Goal: Task Accomplishment & Management: Use online tool/utility

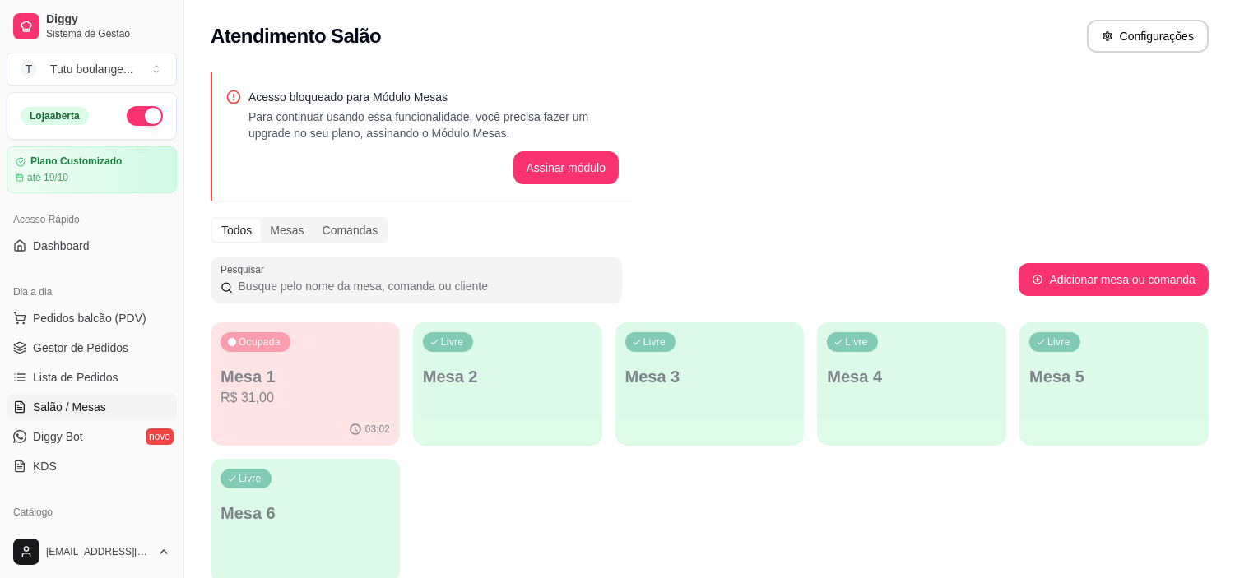
click at [325, 415] on div "03:02" at bounding box center [305, 430] width 189 height 32
click at [58, 430] on span "Diggy Bot" at bounding box center [58, 437] width 50 height 16
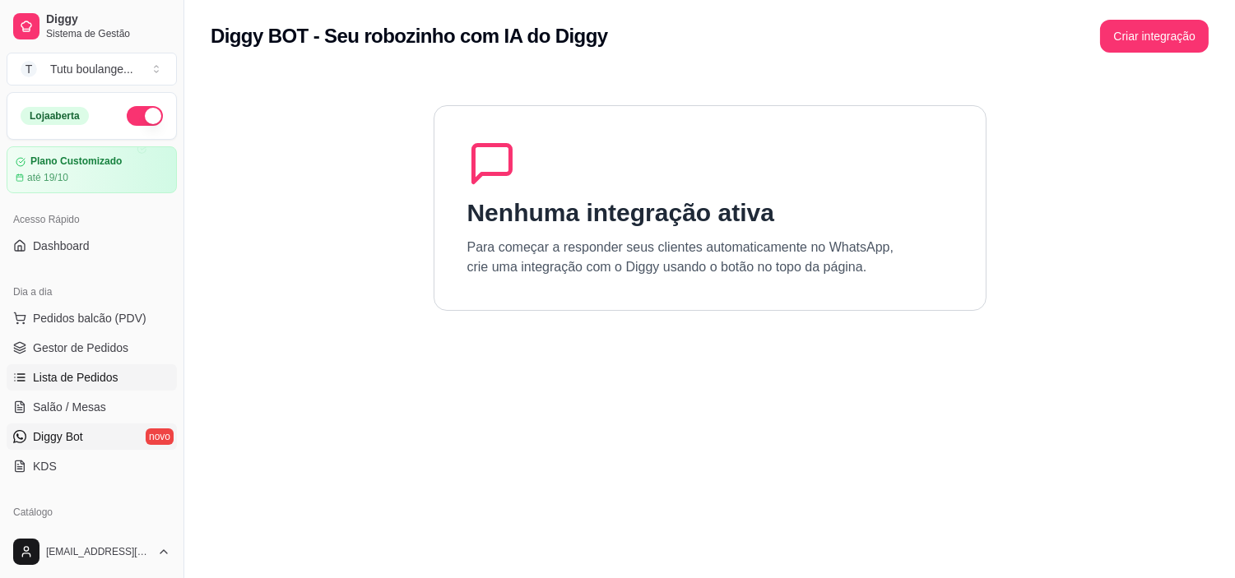
click at [86, 381] on span "Lista de Pedidos" at bounding box center [76, 377] width 86 height 16
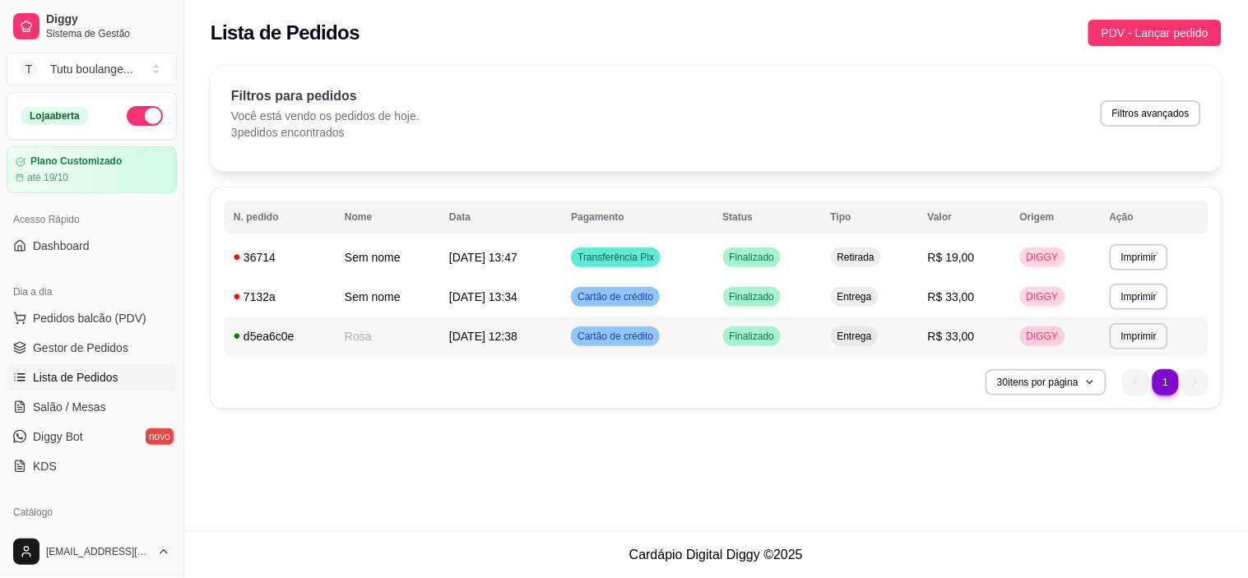
click at [486, 336] on span "[DATE] 12:38" at bounding box center [483, 336] width 68 height 13
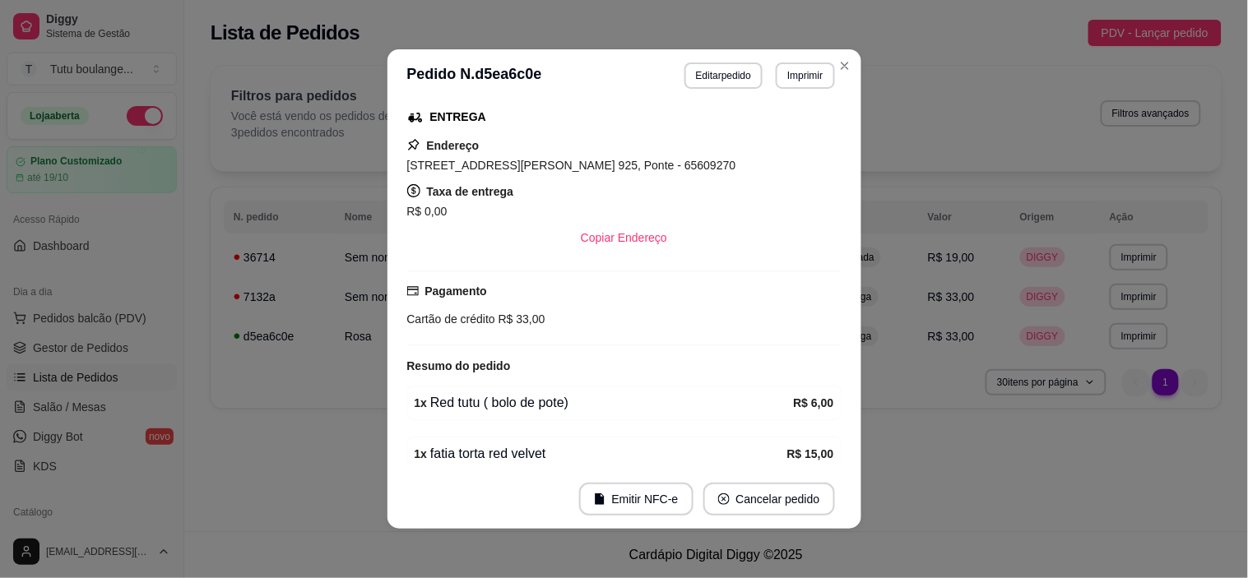
scroll to position [274, 0]
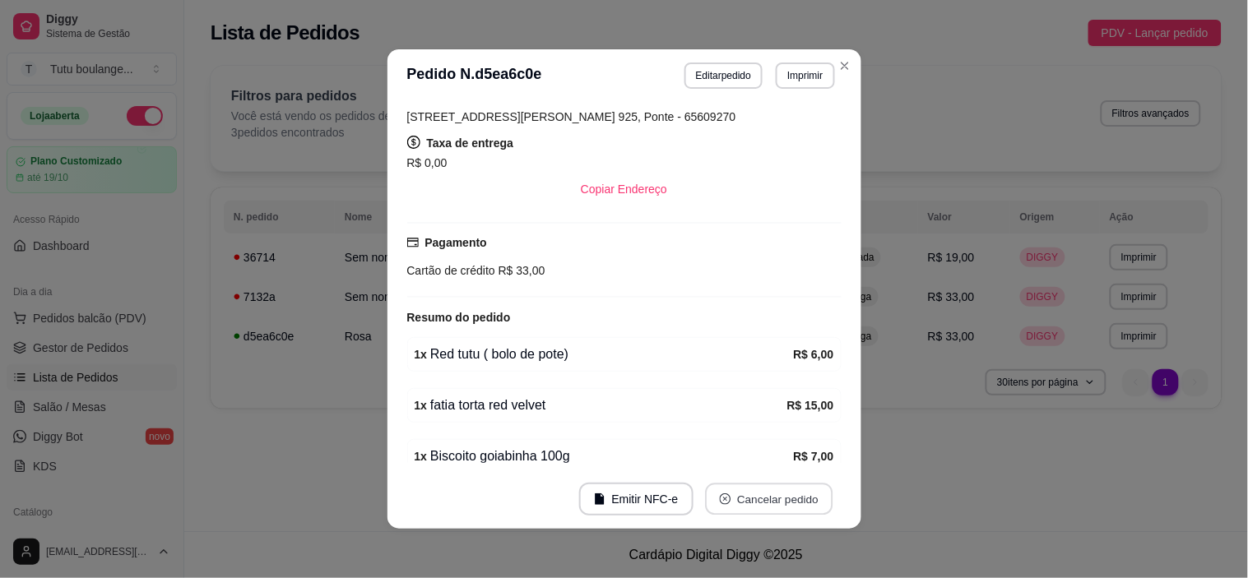
click at [754, 496] on button "Cancelar pedido" at bounding box center [769, 500] width 128 height 32
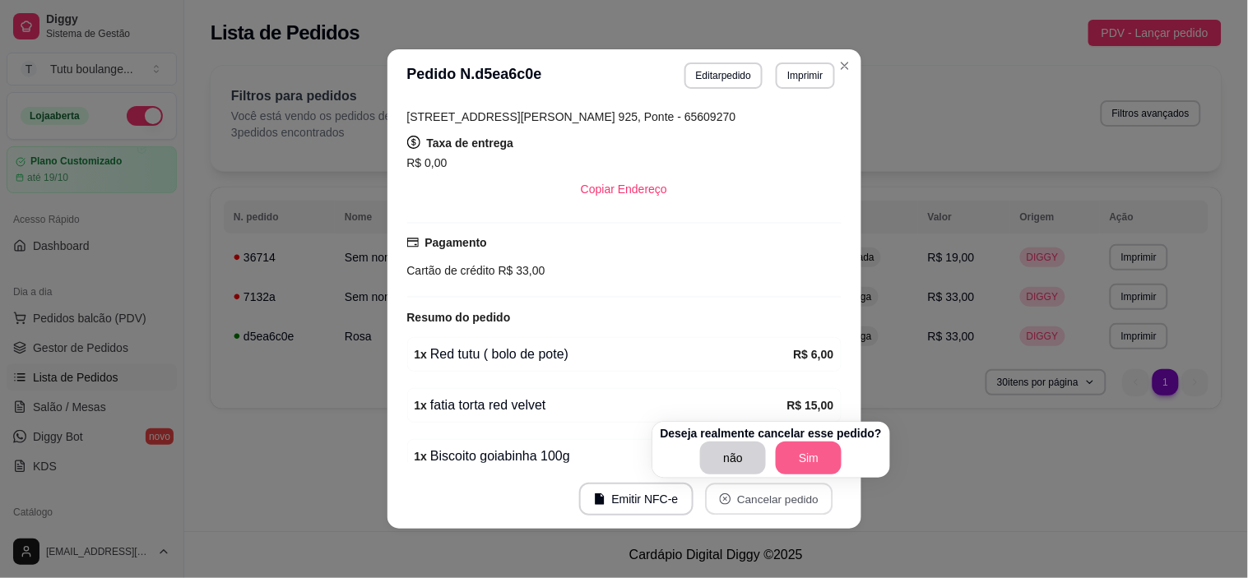
click at [808, 446] on button "Sim" at bounding box center [809, 458] width 66 height 33
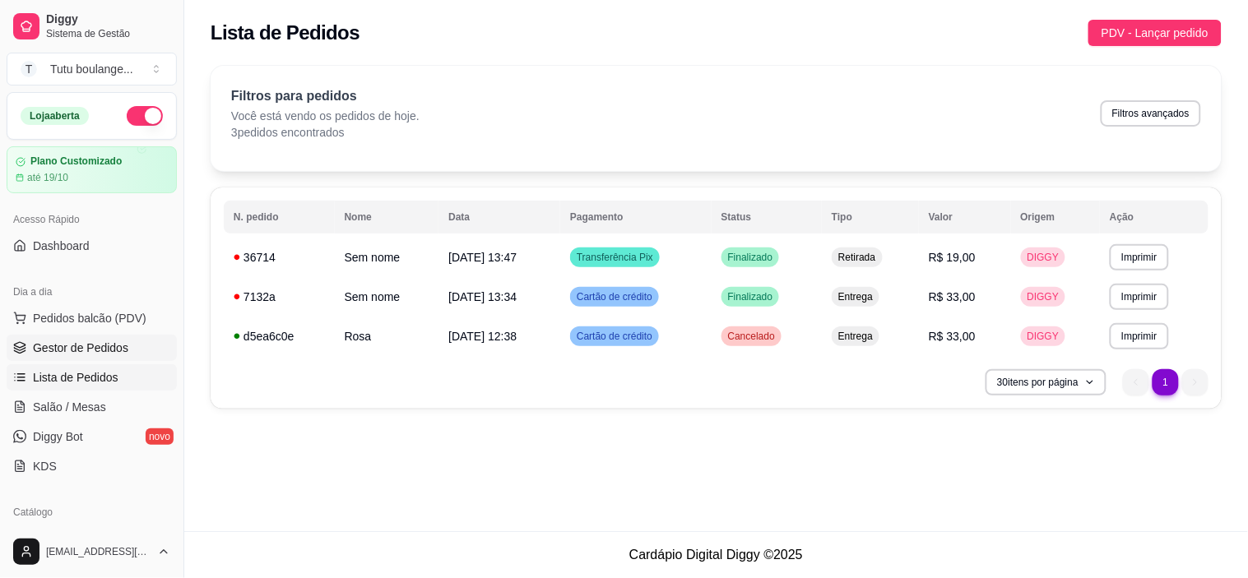
click at [86, 350] on span "Gestor de Pedidos" at bounding box center [80, 348] width 95 height 16
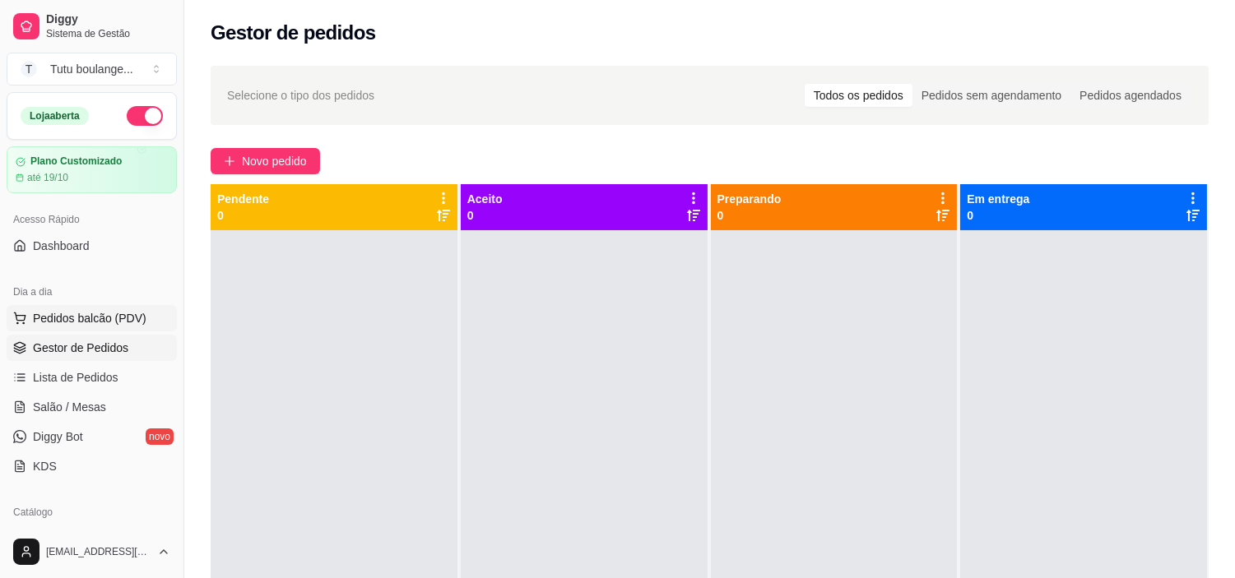
click at [86, 323] on span "Pedidos balcão (PDV)" at bounding box center [90, 318] width 114 height 16
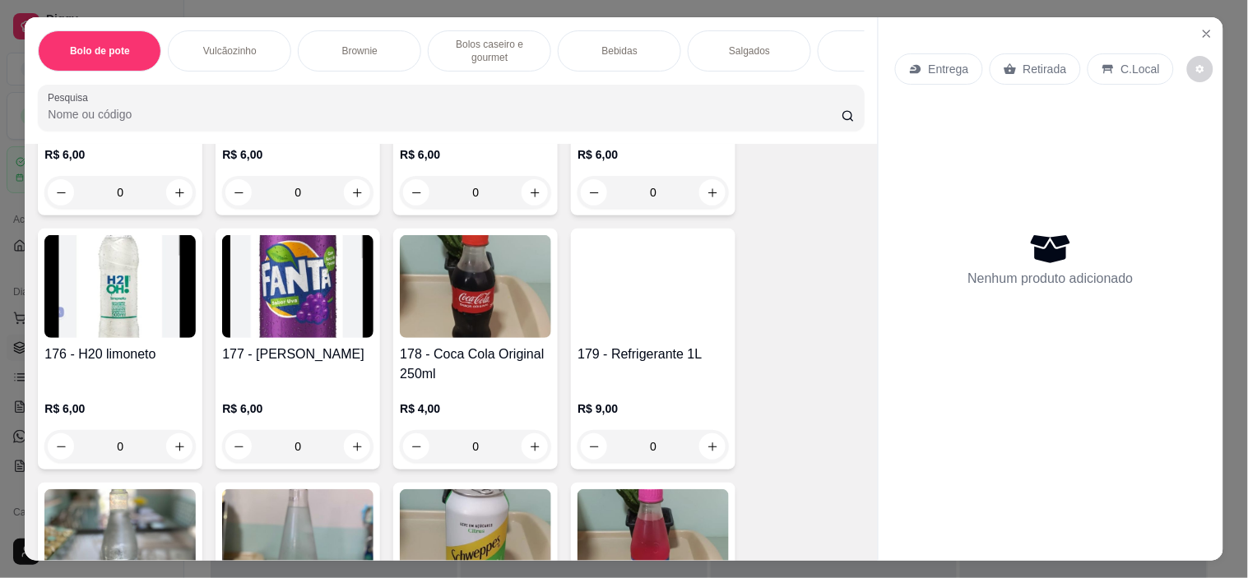
scroll to position [2285, 0]
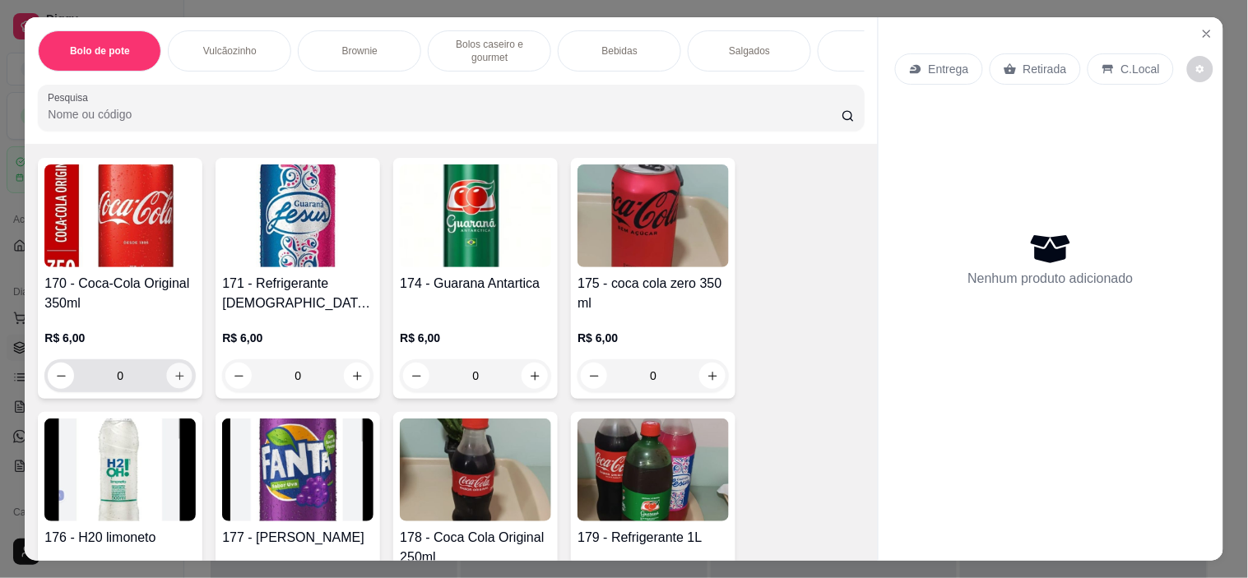
click at [167, 377] on button "increase-product-quantity" at bounding box center [180, 377] width 26 height 26
type input "1"
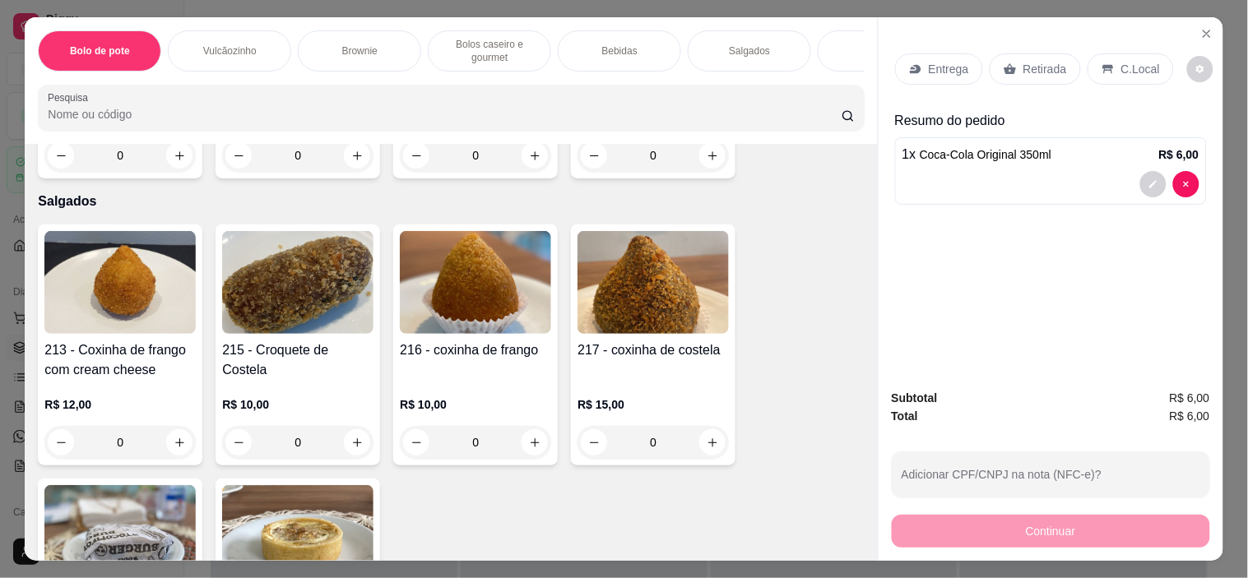
scroll to position [3016, 0]
click at [174, 436] on icon "increase-product-quantity" at bounding box center [180, 442] width 12 height 12
type input "1"
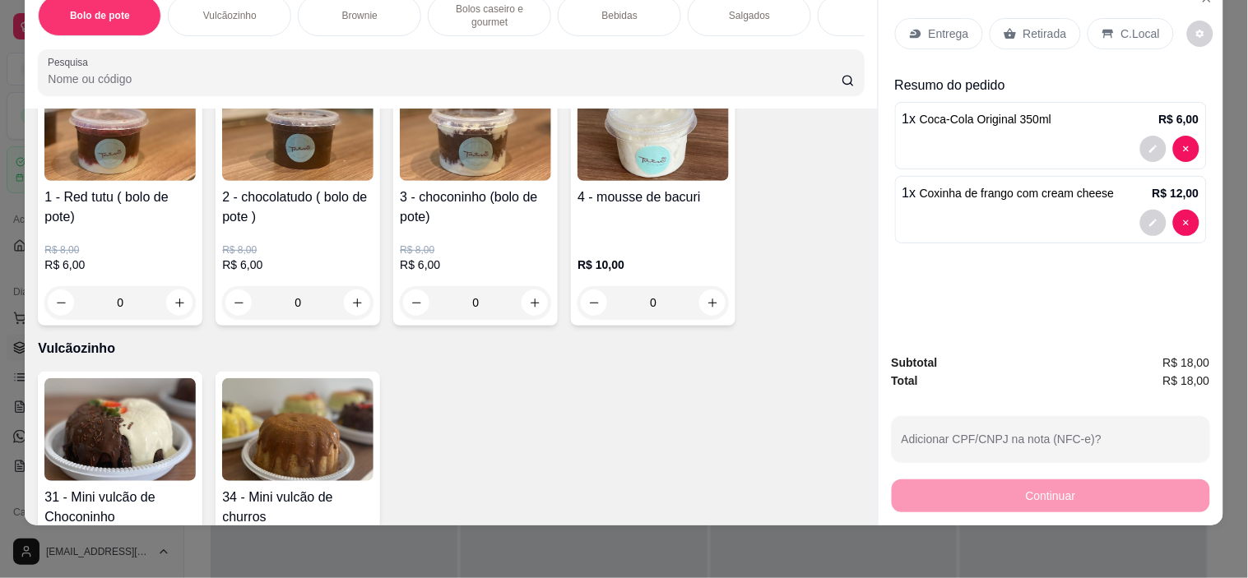
scroll to position [0, 0]
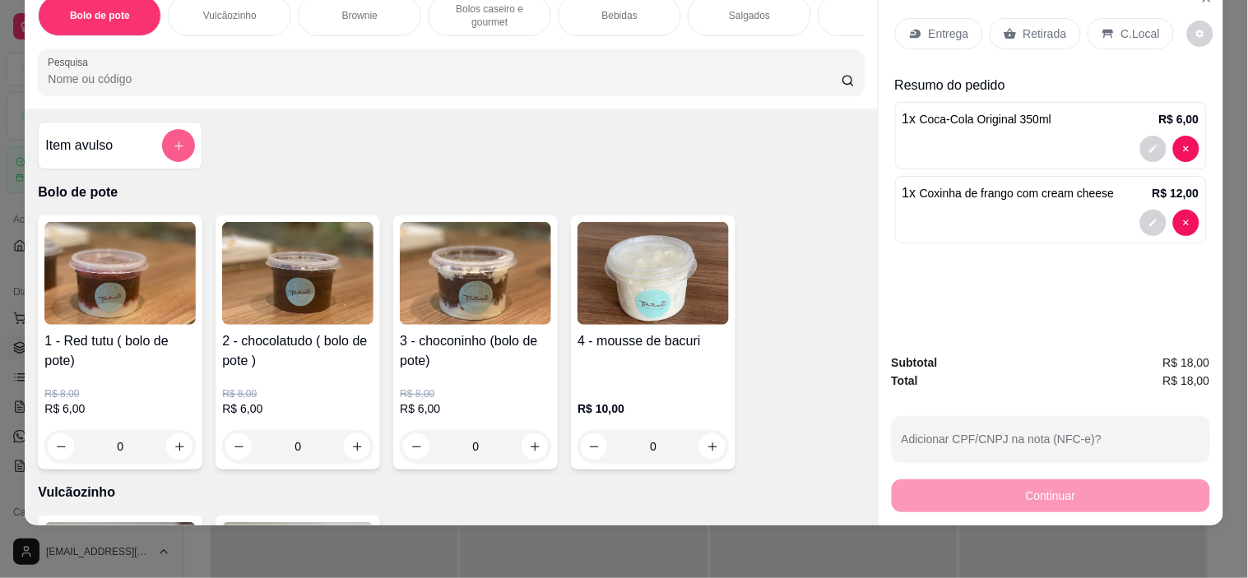
click at [162, 143] on button "add-separate-item" at bounding box center [178, 145] width 33 height 33
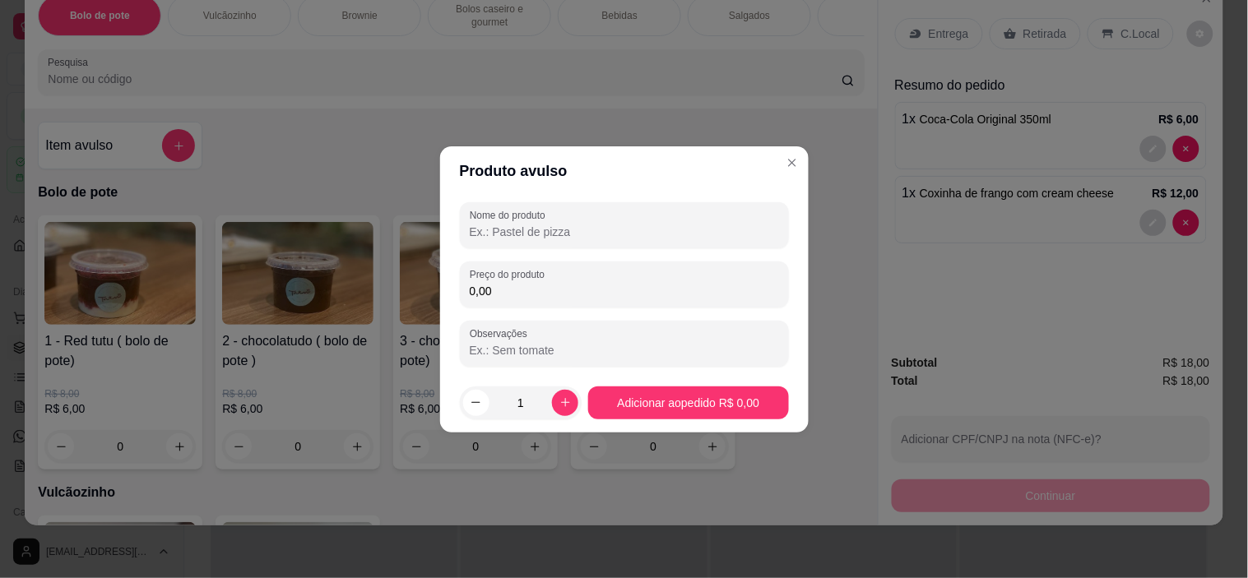
click at [519, 225] on input "Nome do produto" at bounding box center [624, 232] width 309 height 16
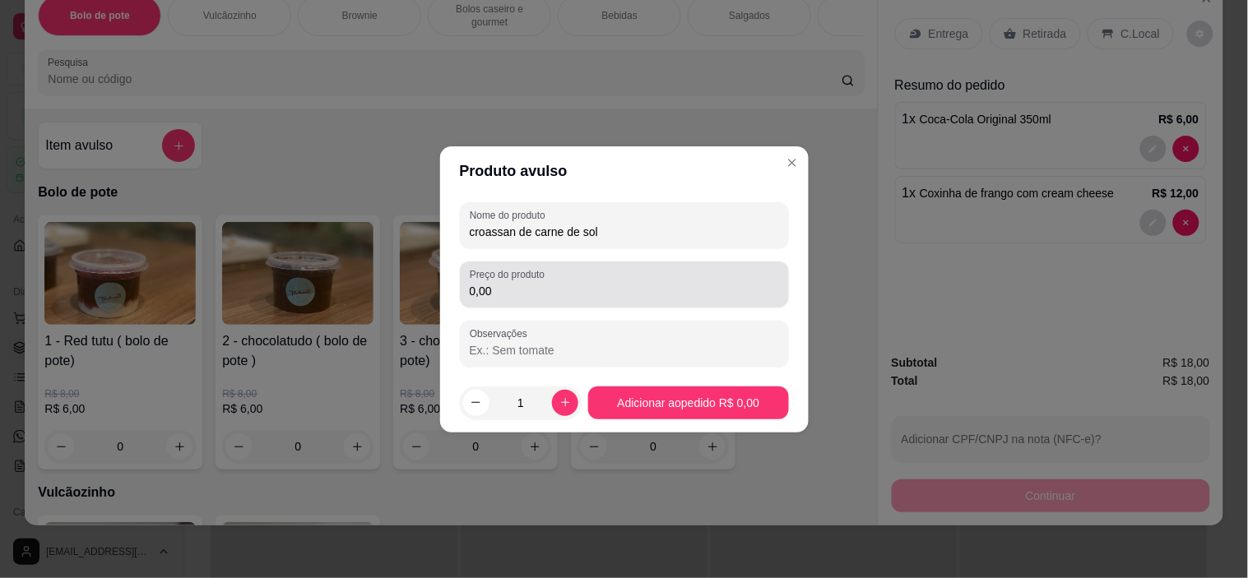
type input "croassan de carne de sol"
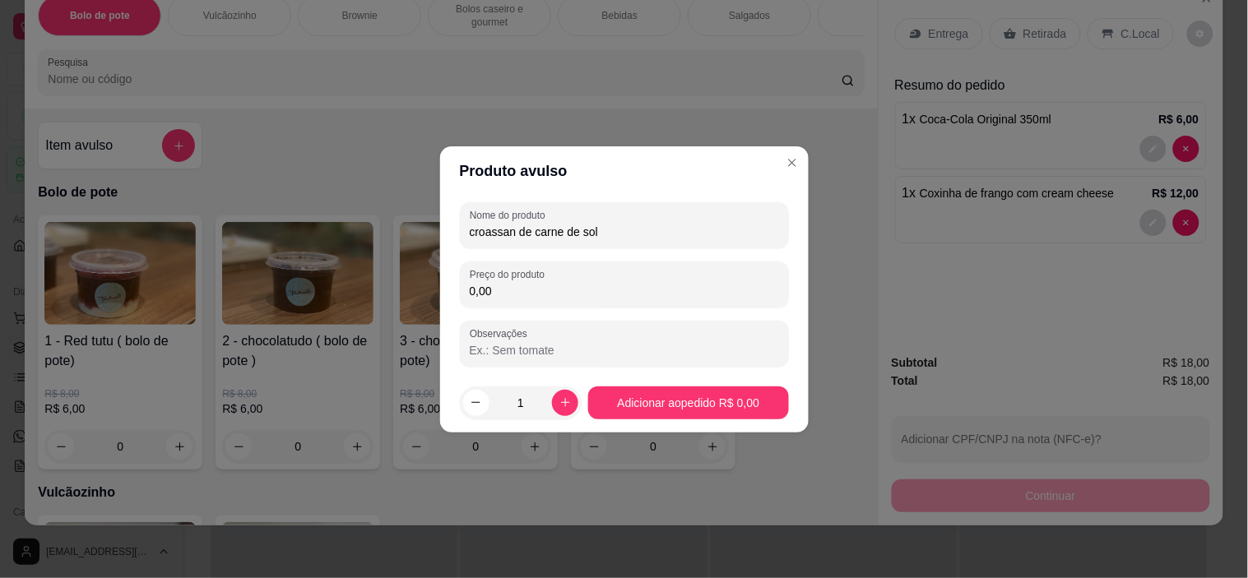
click at [573, 293] on input "0,00" at bounding box center [624, 291] width 309 height 16
type input "10,00"
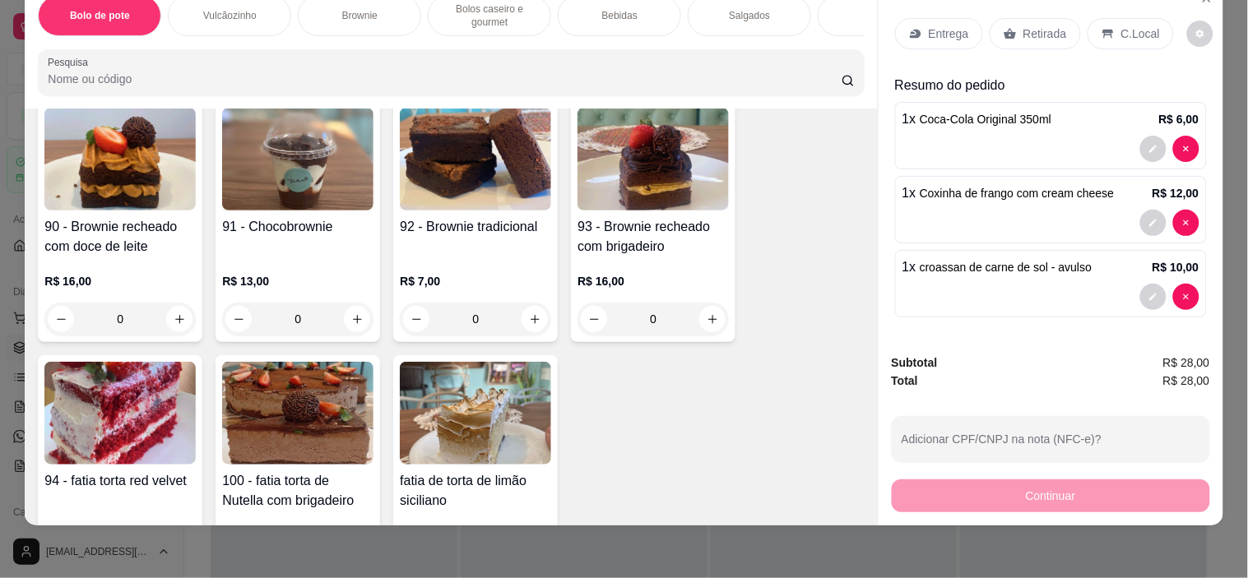
scroll to position [823, 0]
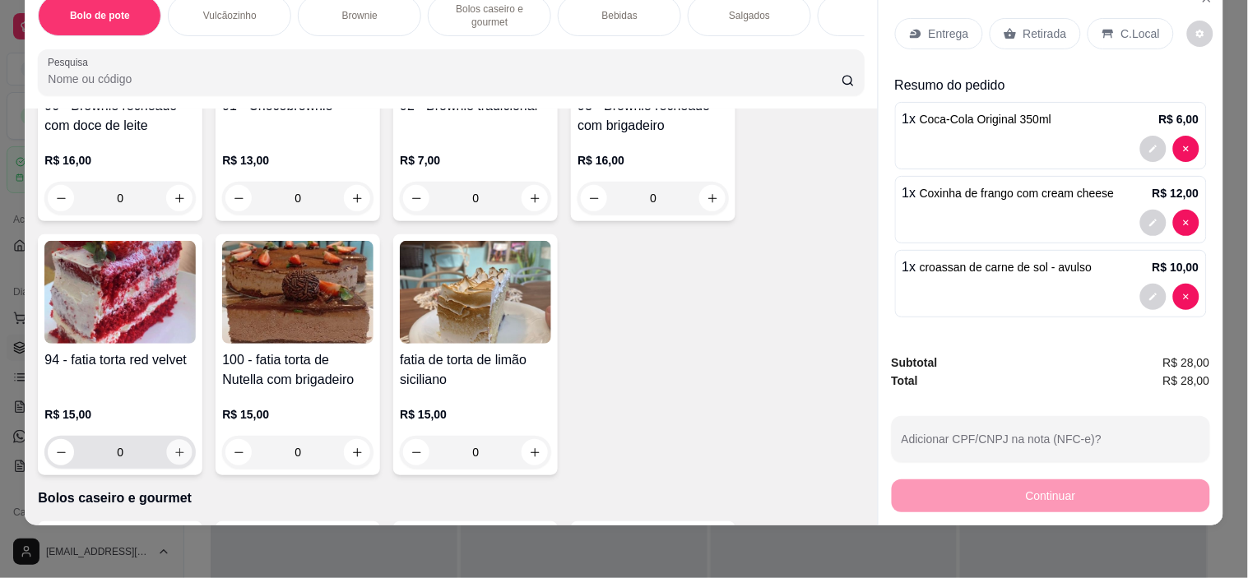
click at [174, 456] on icon "increase-product-quantity" at bounding box center [180, 453] width 12 height 12
type input "1"
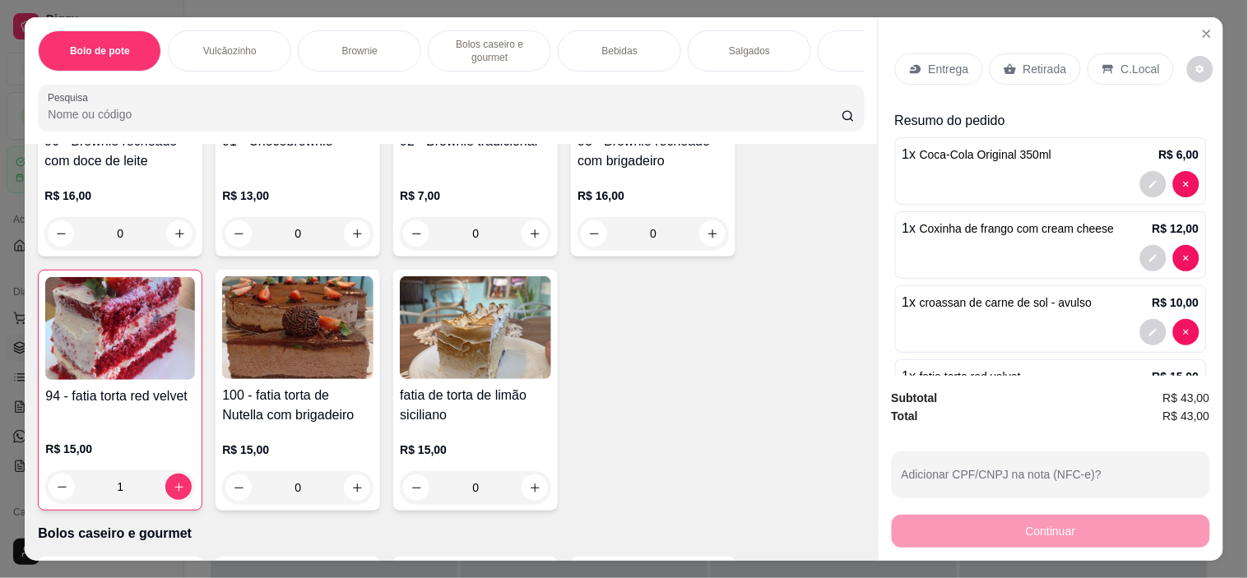
click at [1121, 61] on p "C.Local" at bounding box center [1140, 69] width 39 height 16
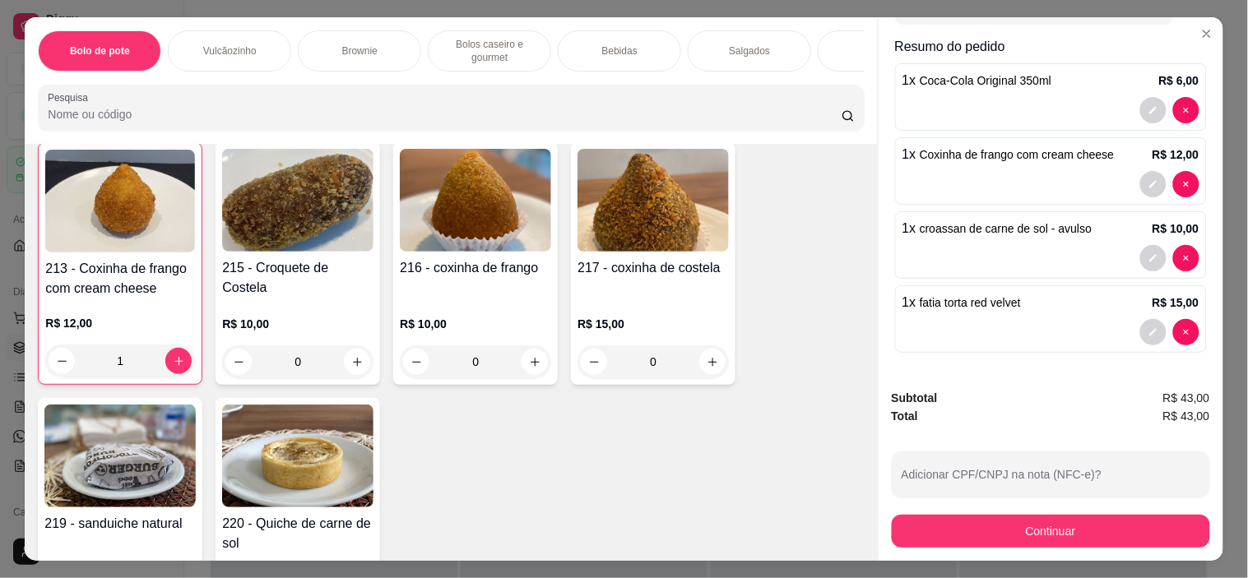
scroll to position [3016, 0]
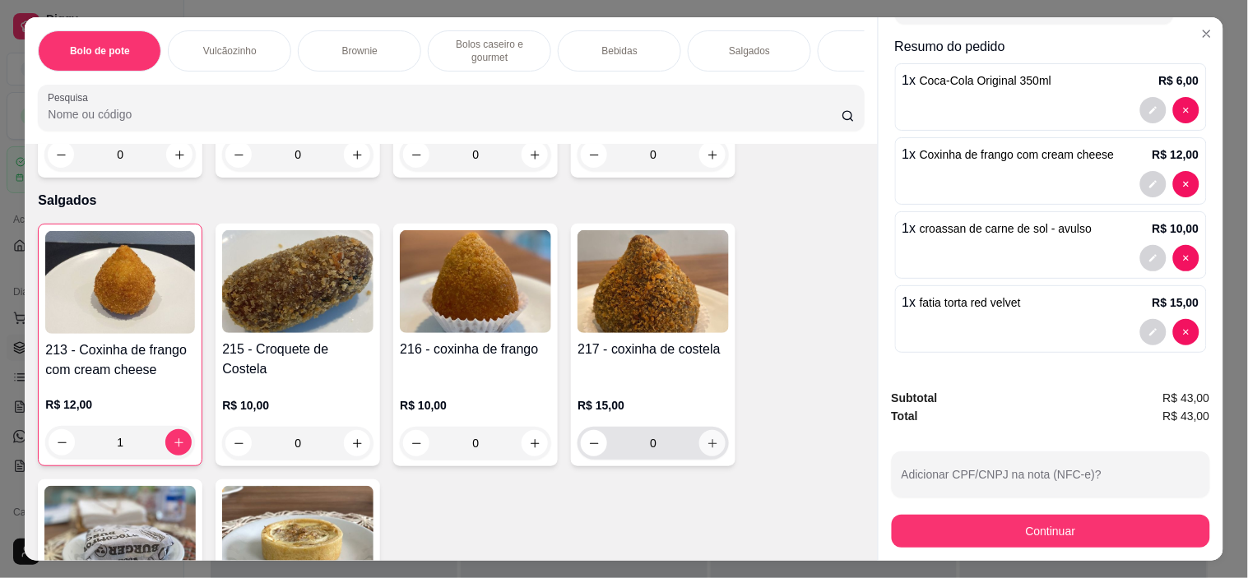
click at [707, 438] on icon "increase-product-quantity" at bounding box center [713, 444] width 12 height 12
type input "1"
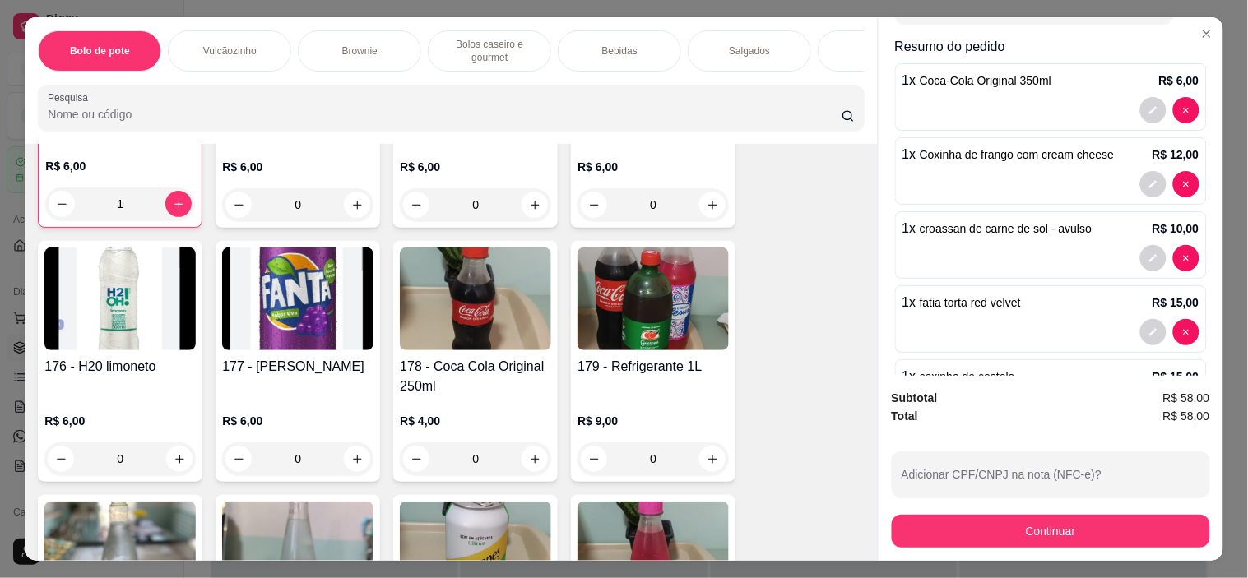
scroll to position [2559, 0]
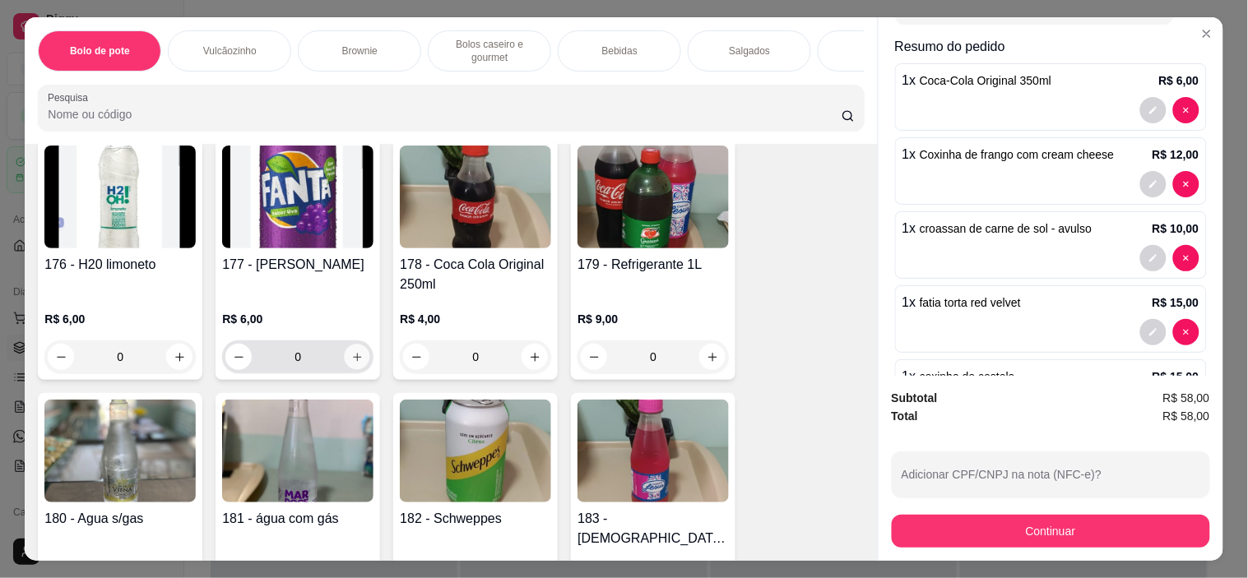
click at [351, 357] on icon "increase-product-quantity" at bounding box center [357, 357] width 12 height 12
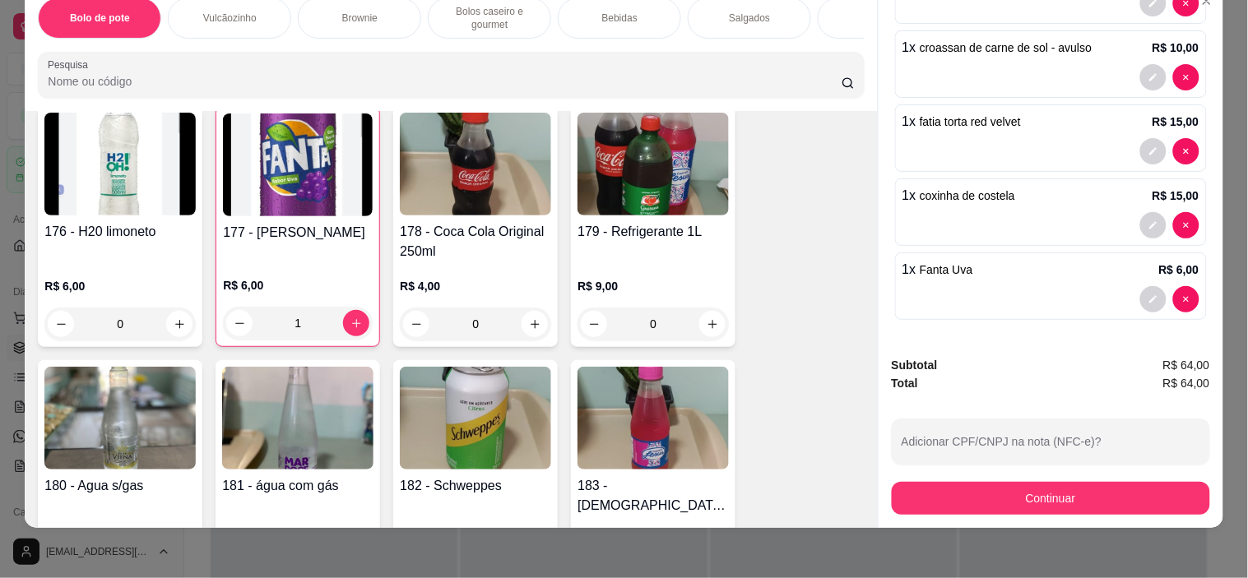
scroll to position [42, 0]
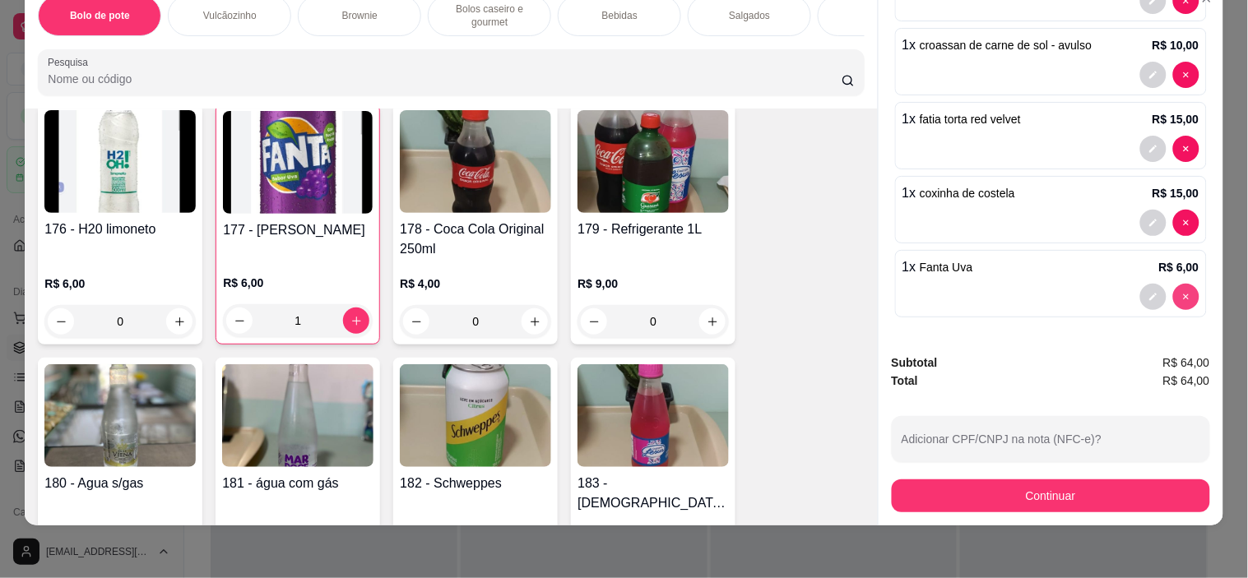
type input "0"
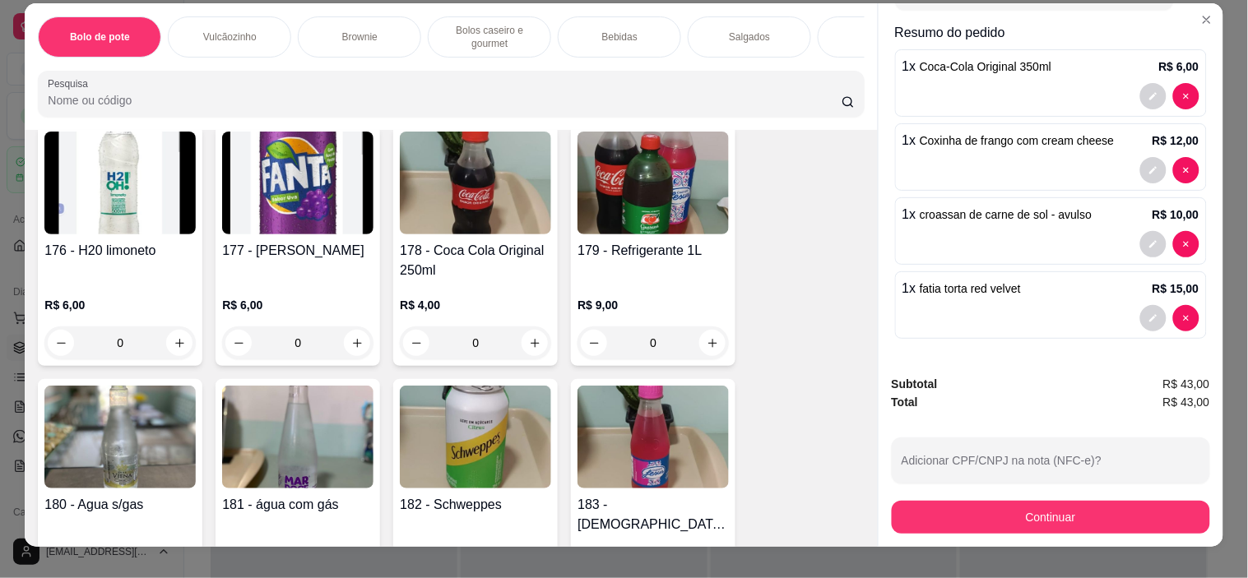
scroll to position [0, 0]
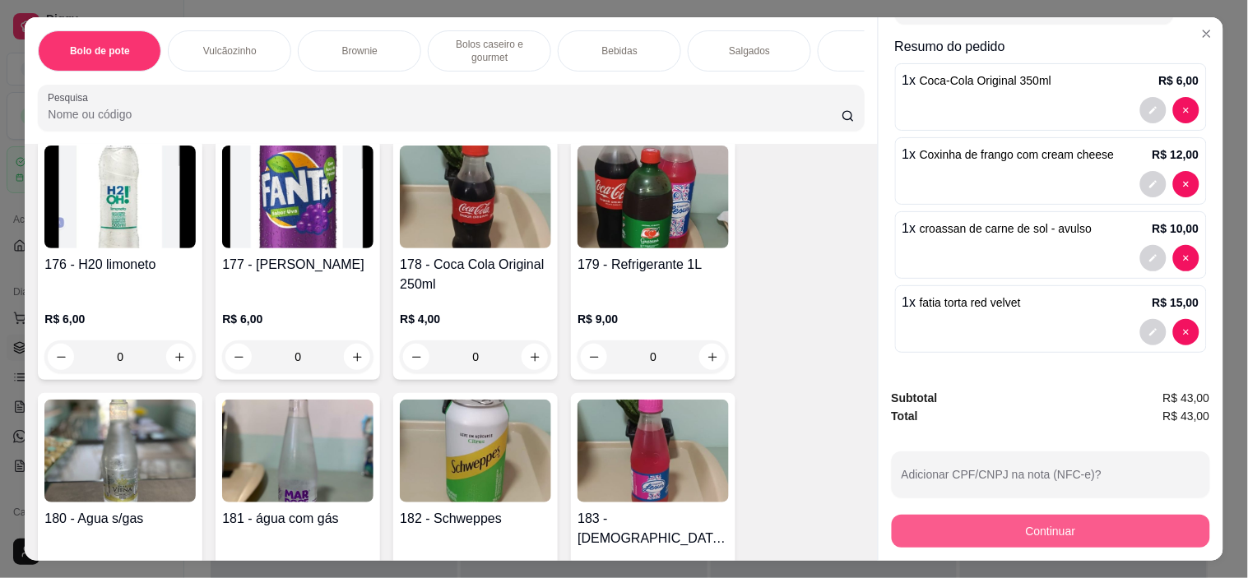
click at [1079, 530] on button "Continuar" at bounding box center [1051, 531] width 318 height 33
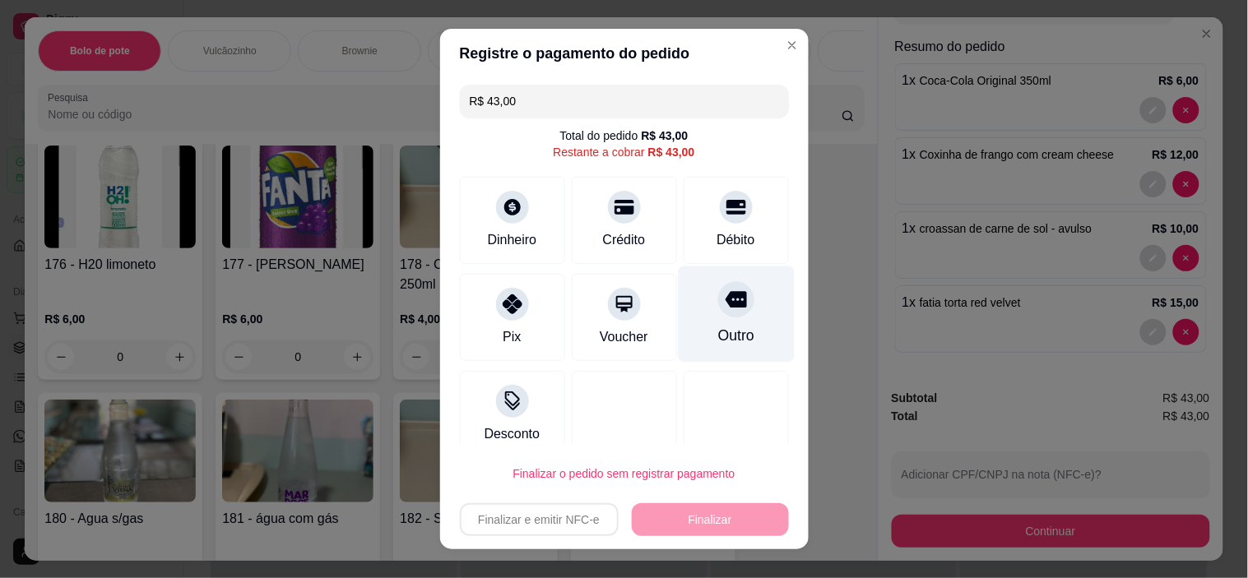
click at [689, 313] on div "Outro" at bounding box center [736, 315] width 116 height 96
type input "R$ 0,00"
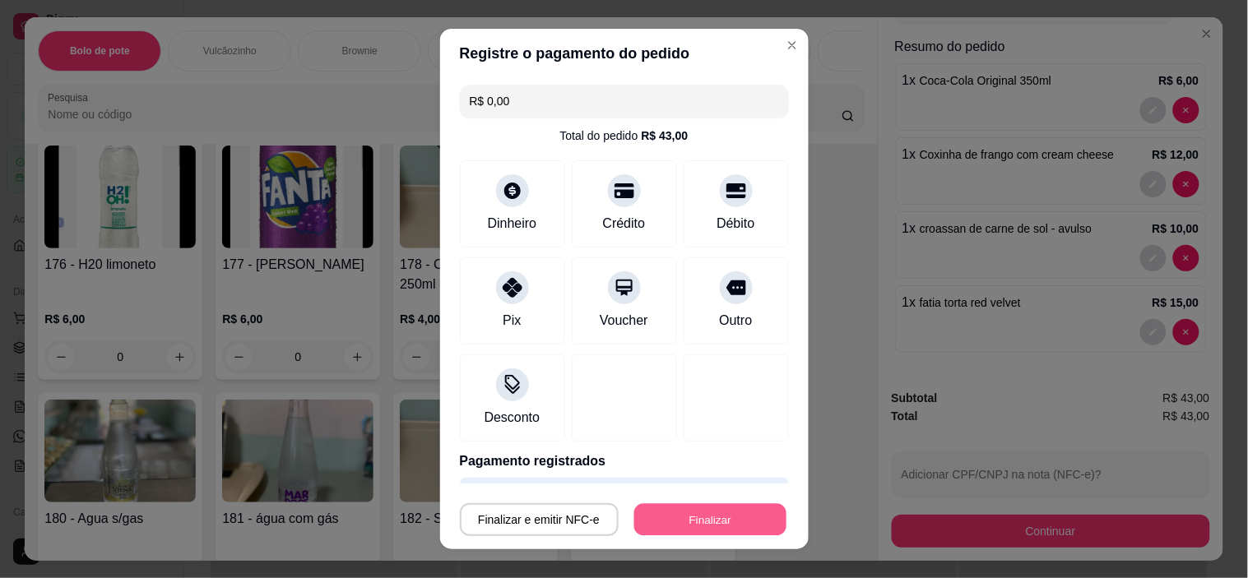
click at [694, 512] on button "Finalizar" at bounding box center [710, 519] width 152 height 32
type input "0"
type input "-R$ 43,00"
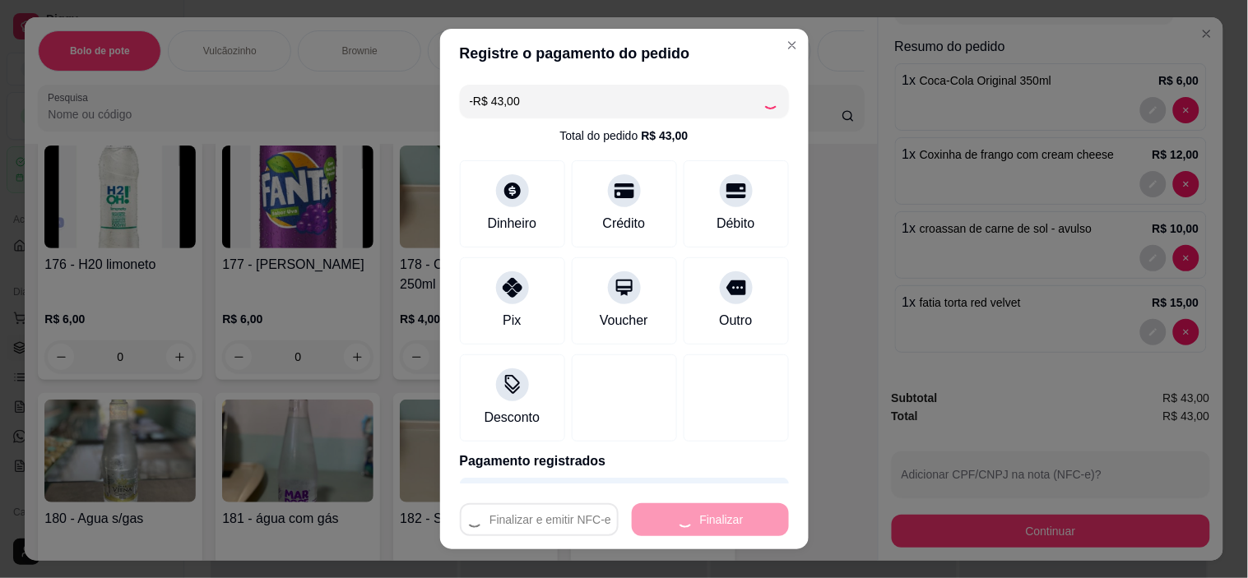
scroll to position [2557, 0]
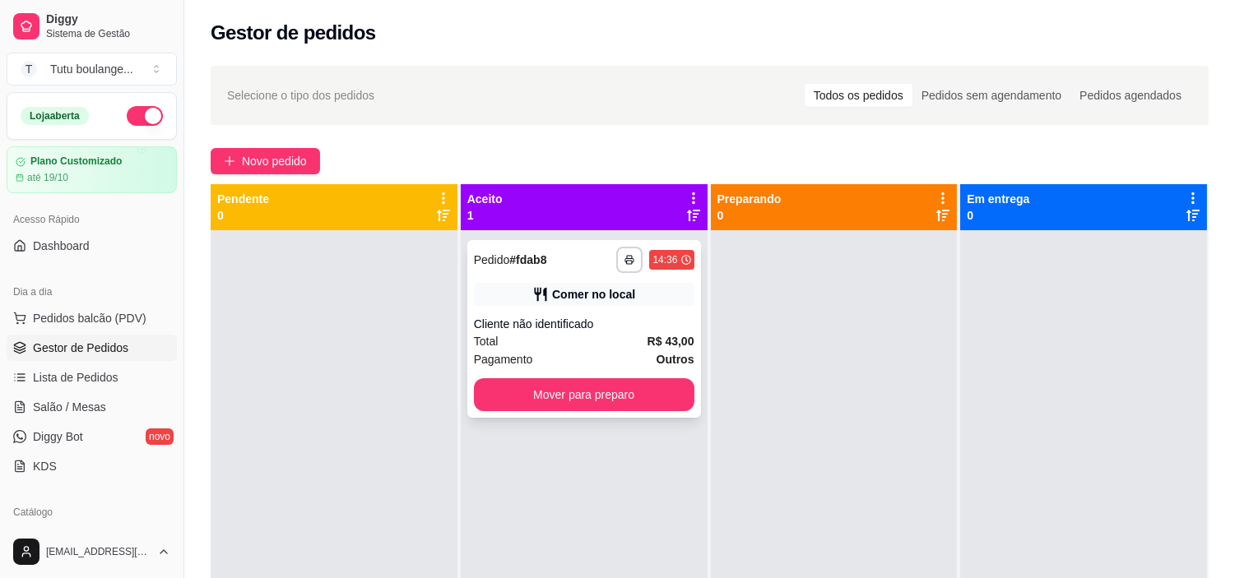
click at [617, 350] on div "Pagamento Outros" at bounding box center [584, 359] width 220 height 18
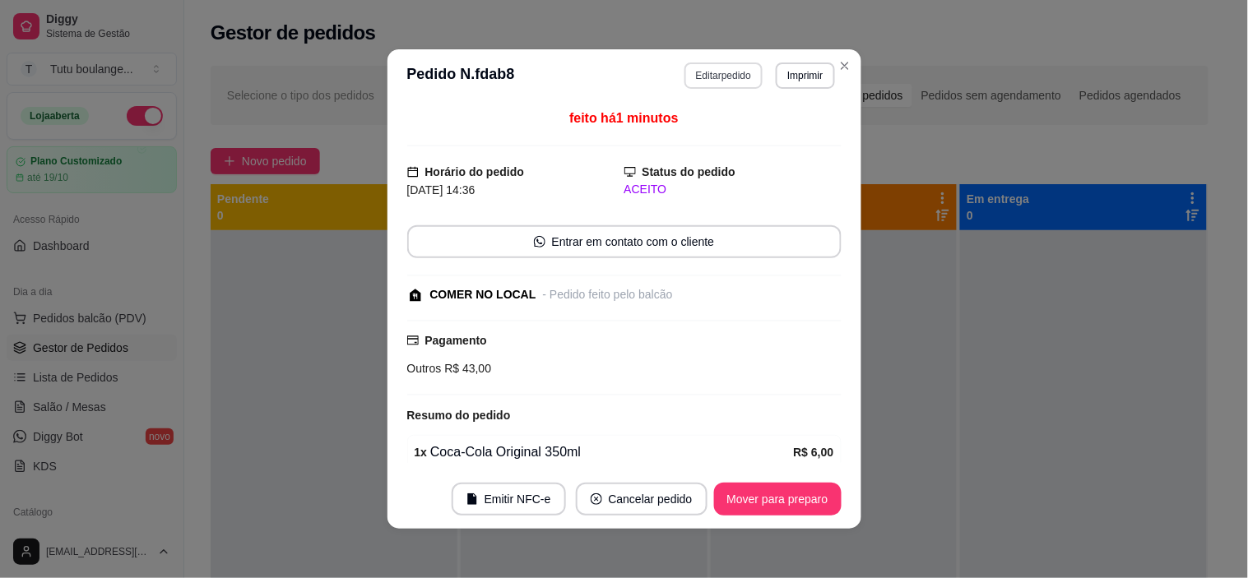
click at [714, 69] on button "Editar pedido" at bounding box center [723, 76] width 78 height 26
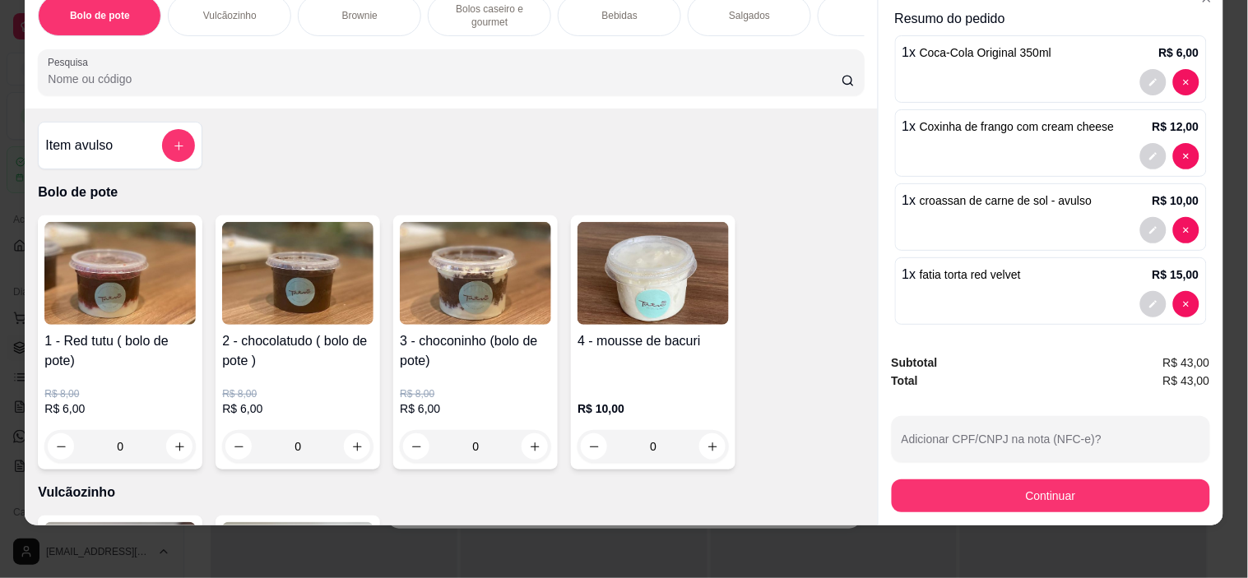
scroll to position [120, 0]
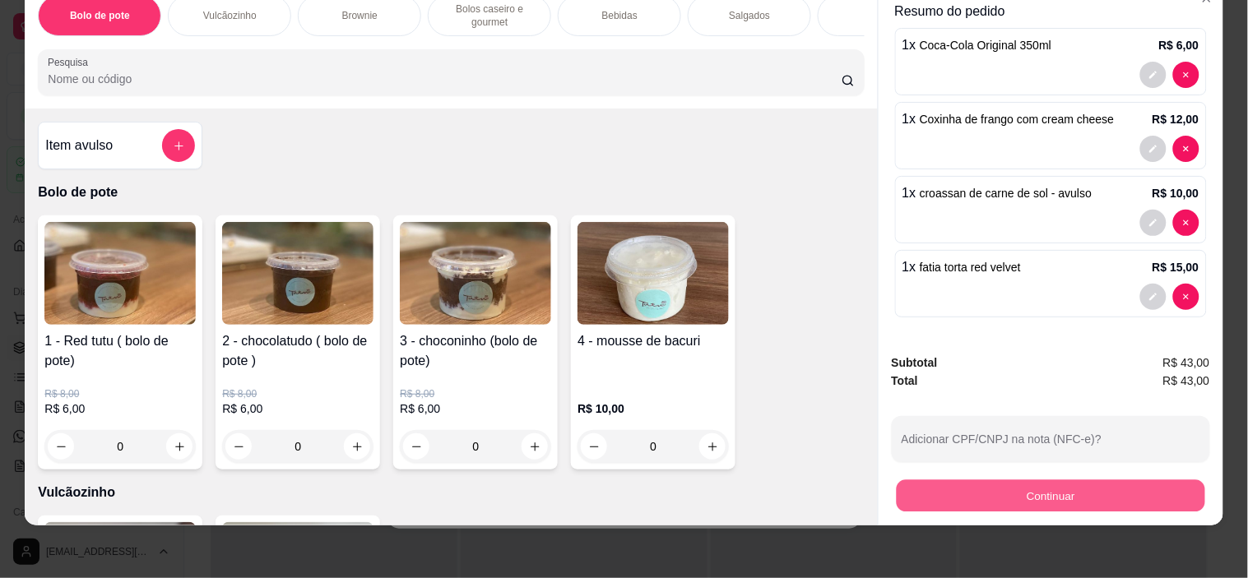
click at [1002, 482] on button "Continuar" at bounding box center [1050, 496] width 309 height 32
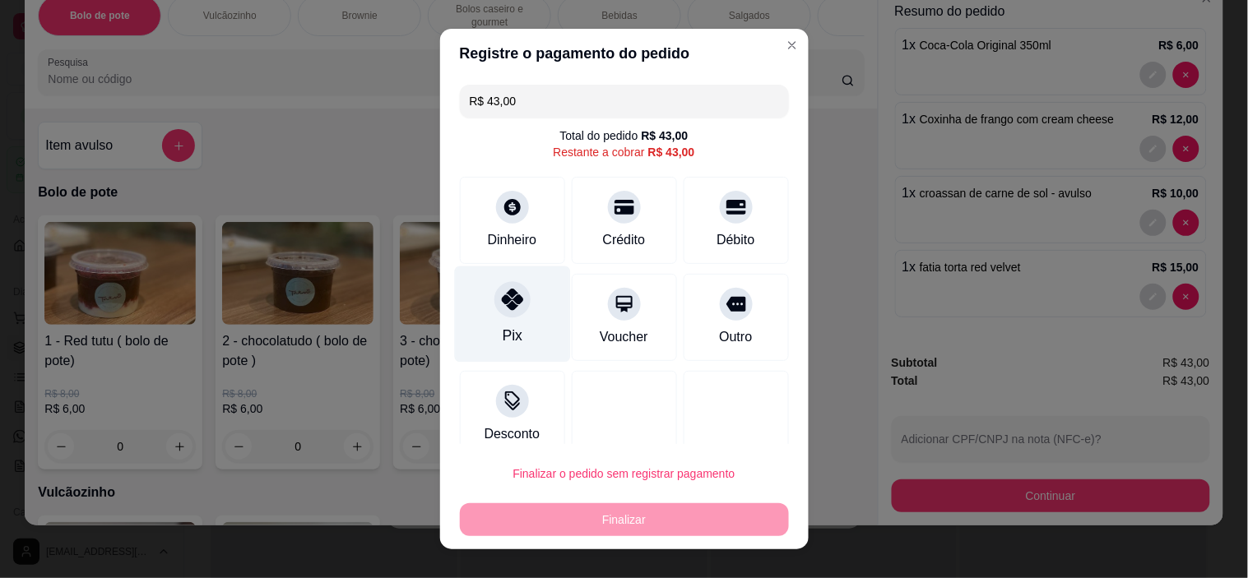
click at [488, 318] on div "Pix" at bounding box center [512, 315] width 116 height 96
type input "R$ 0,00"
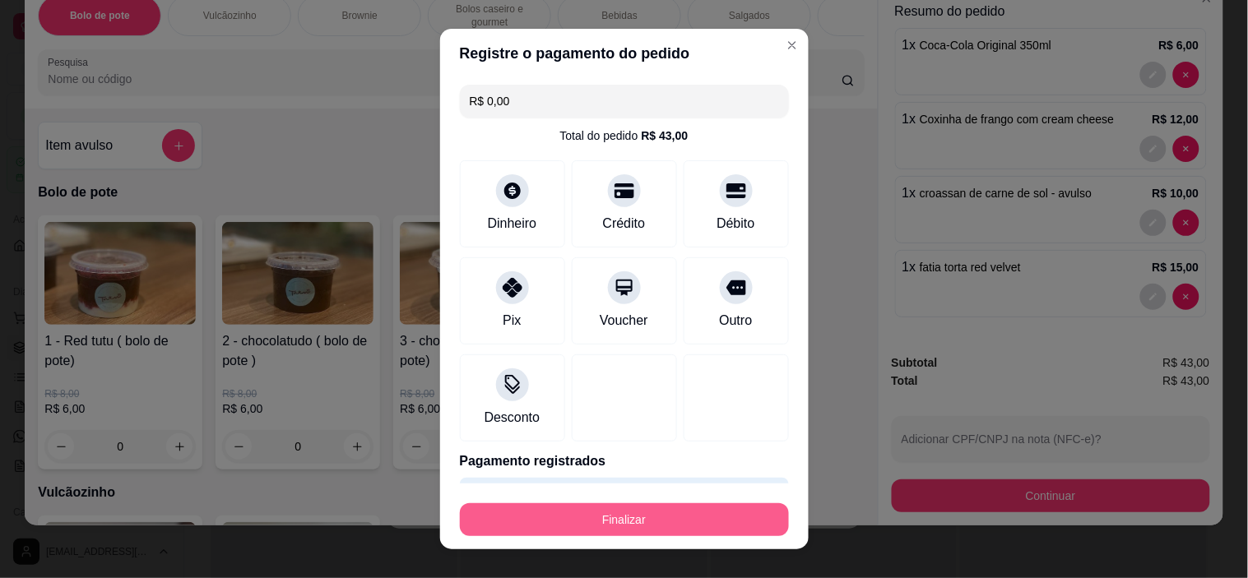
click at [642, 506] on button "Finalizar" at bounding box center [624, 519] width 329 height 33
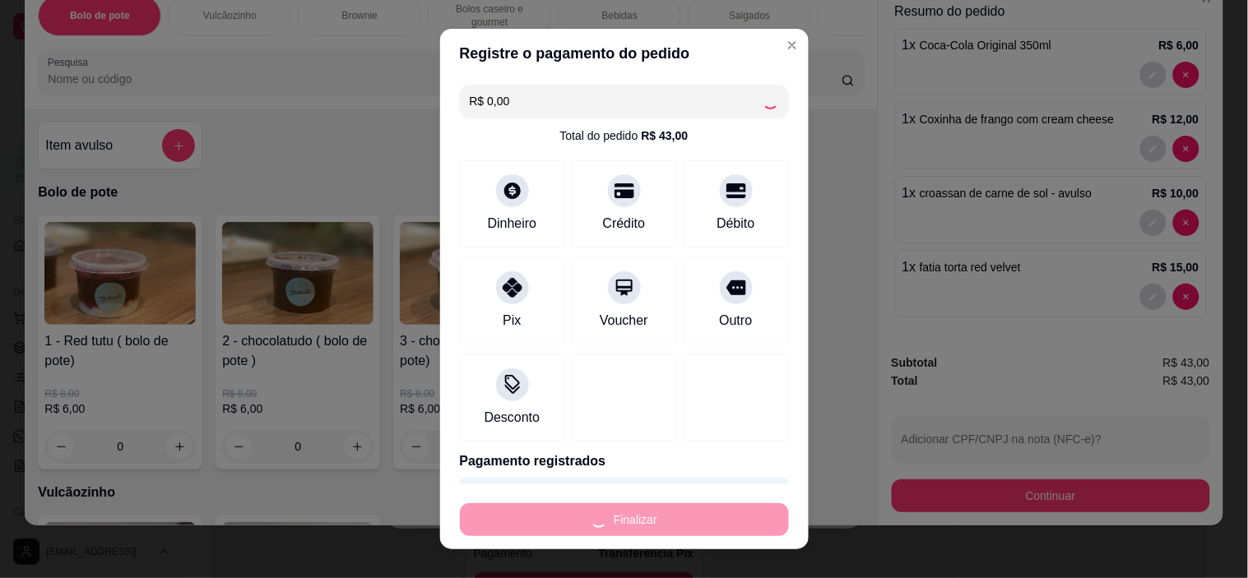
type input "0"
type input "-R$ 43,00"
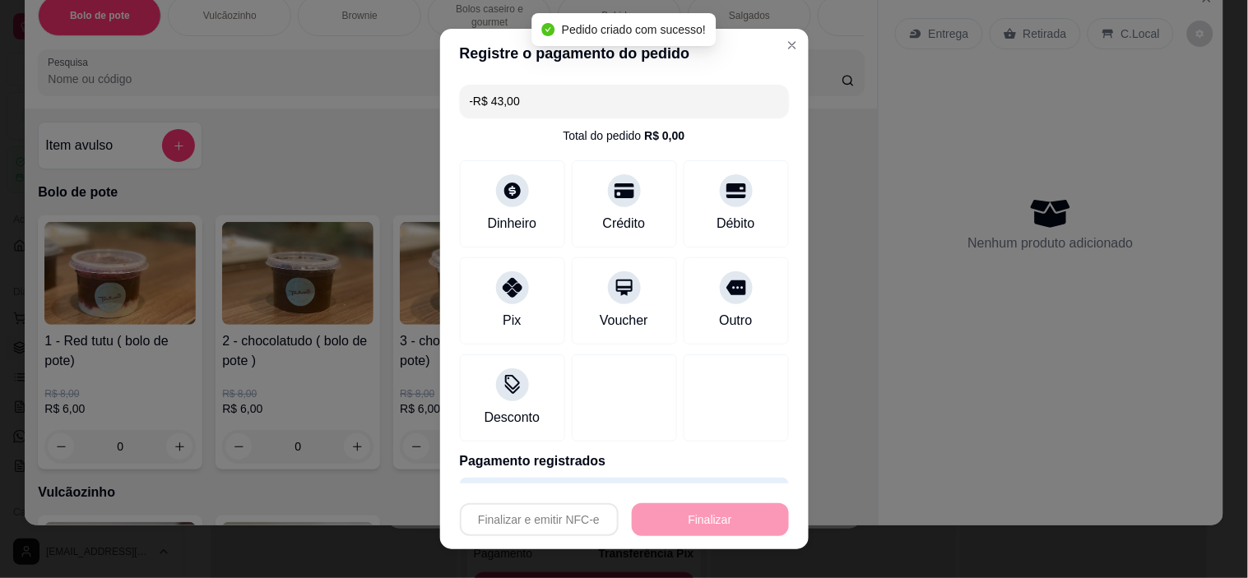
scroll to position [0, 0]
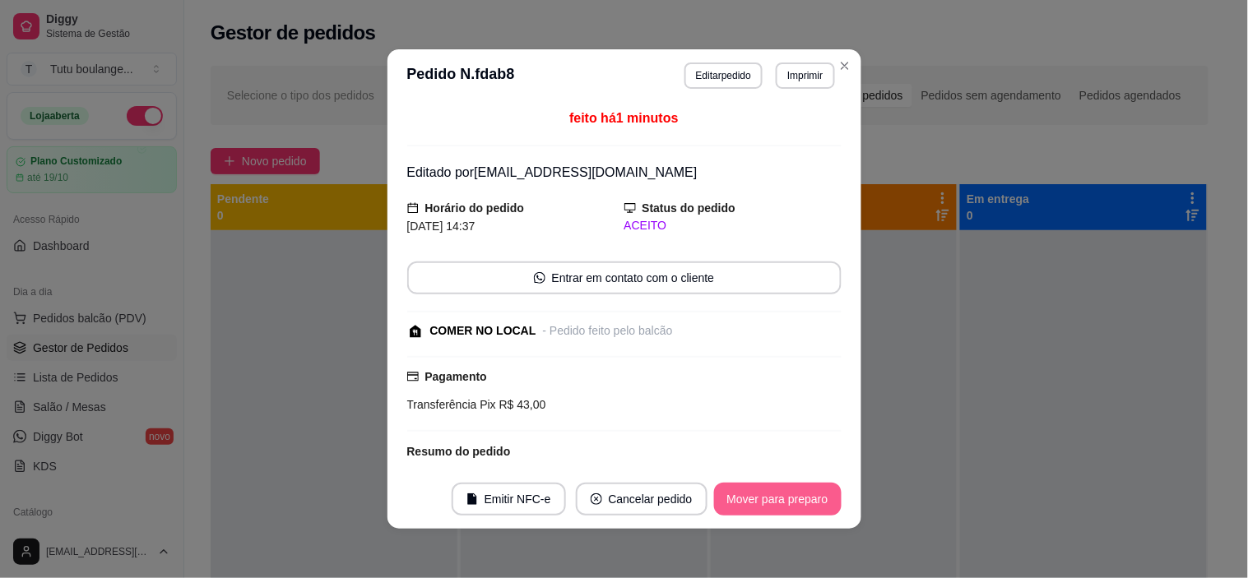
click at [730, 485] on button "Mover para preparo" at bounding box center [778, 499] width 128 height 33
